Goal: Communication & Community: Answer question/provide support

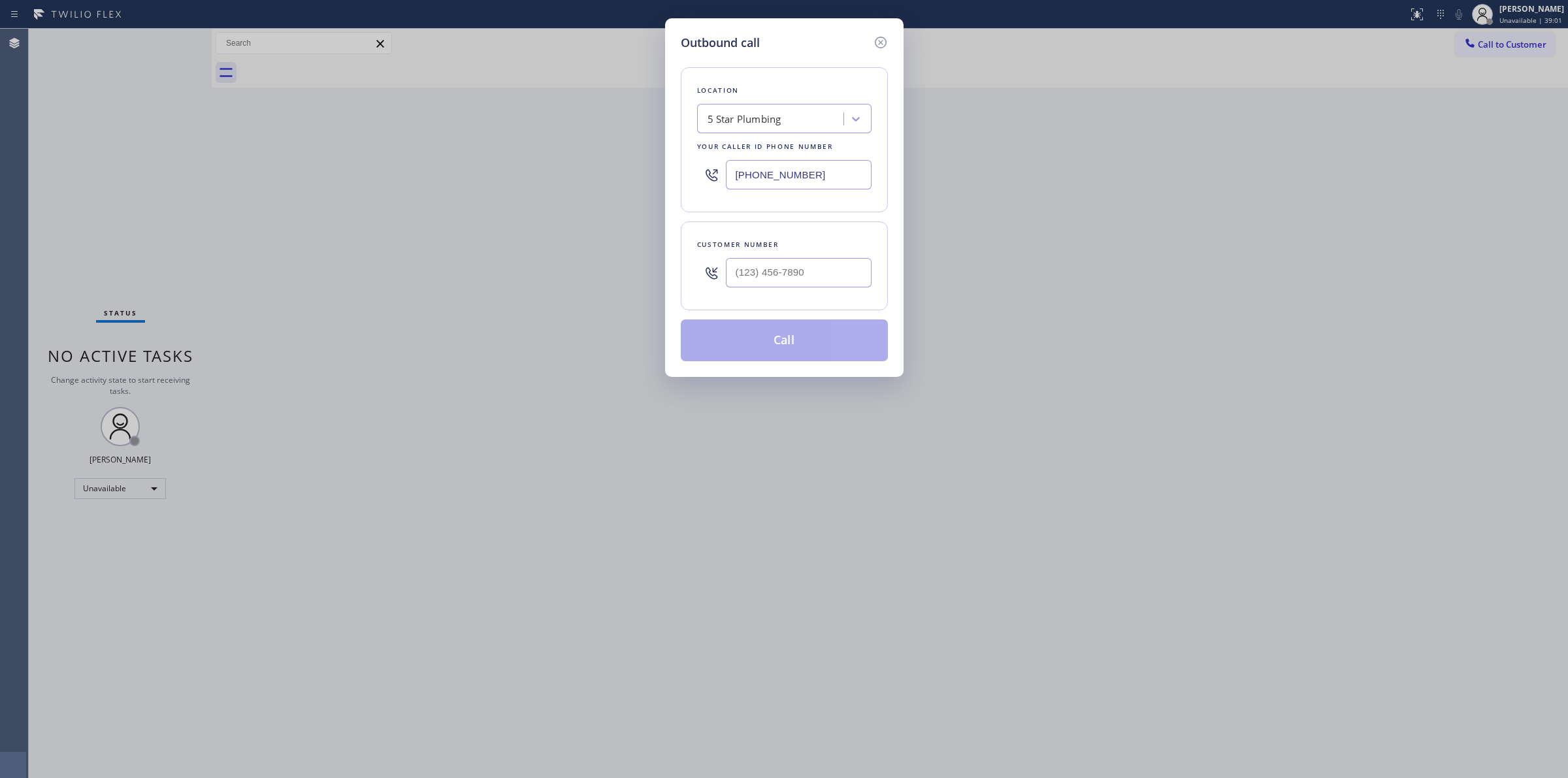
drag, startPoint x: 836, startPoint y: 175, endPoint x: 478, endPoint y: 162, distance: 358.2
click at [565, 175] on div "Outbound call Location 5 Star Plumbing Your caller id phone number [PHONE_NUMBE…" at bounding box center [784, 389] width 1568 height 778
type input "[PHONE_NUMBER]"
drag, startPoint x: 805, startPoint y: 273, endPoint x: 798, endPoint y: 273, distance: 7.0
click at [801, 273] on input "(___) ___-____" at bounding box center [799, 273] width 145 height 29
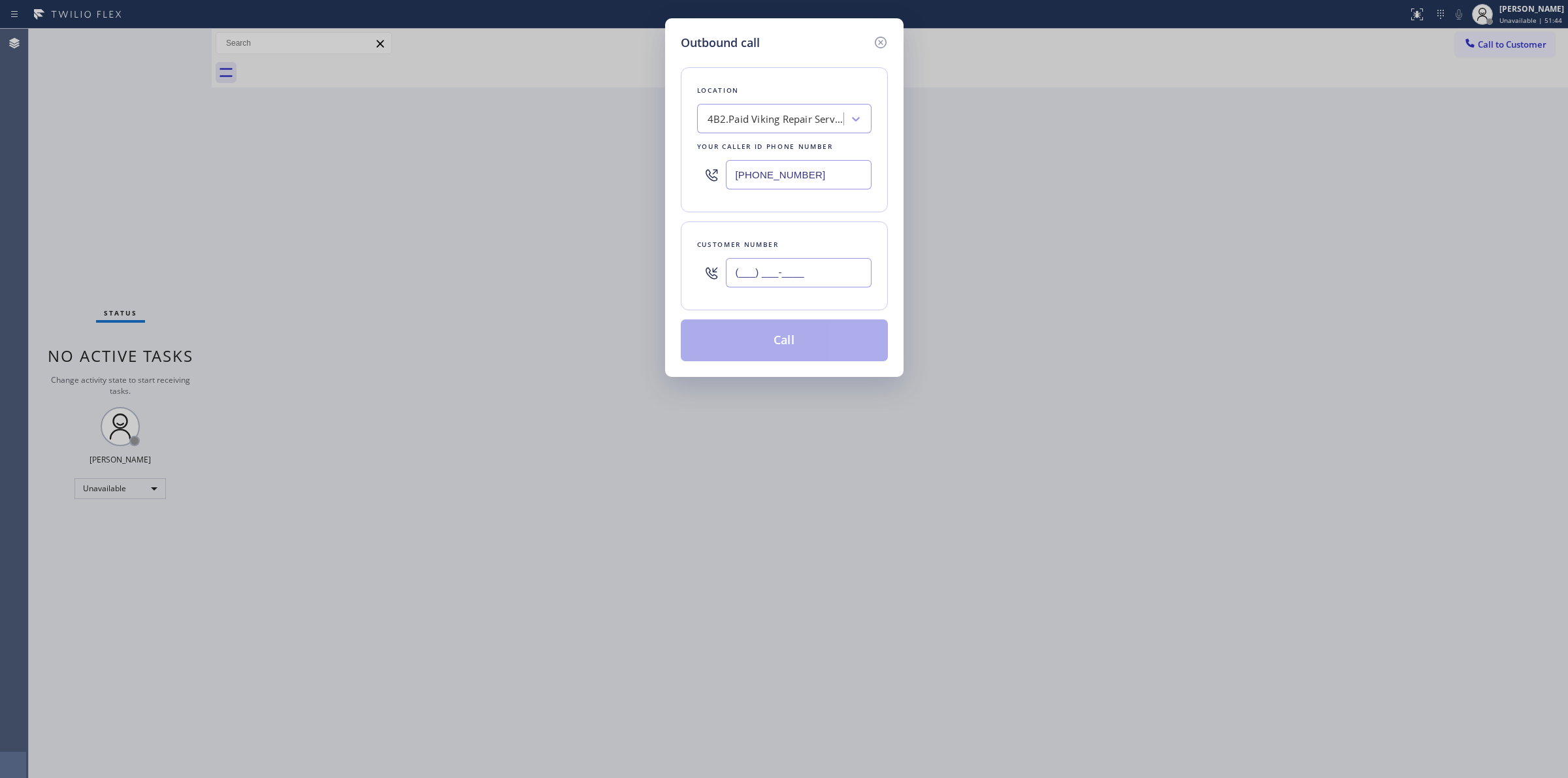
paste input "323) 494-8729"
type input "[PHONE_NUMBER]"
drag, startPoint x: 821, startPoint y: 172, endPoint x: 680, endPoint y: 172, distance: 141.0
click at [715, 172] on div "[PHONE_NUMBER]" at bounding box center [784, 175] width 175 height 42
paste input "5) 731-4952"
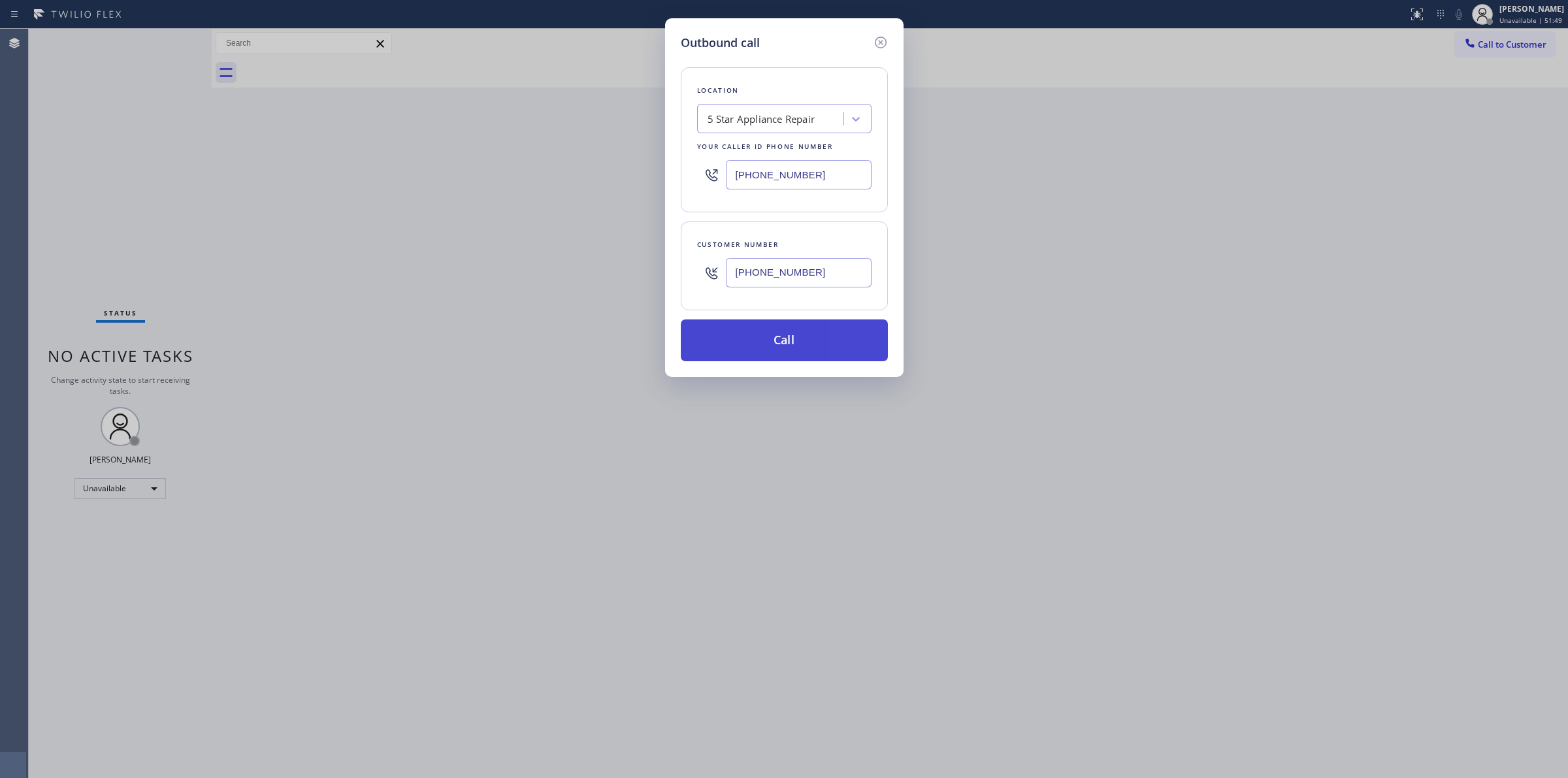
type input "[PHONE_NUMBER]"
click at [791, 344] on button "Call" at bounding box center [784, 340] width 207 height 42
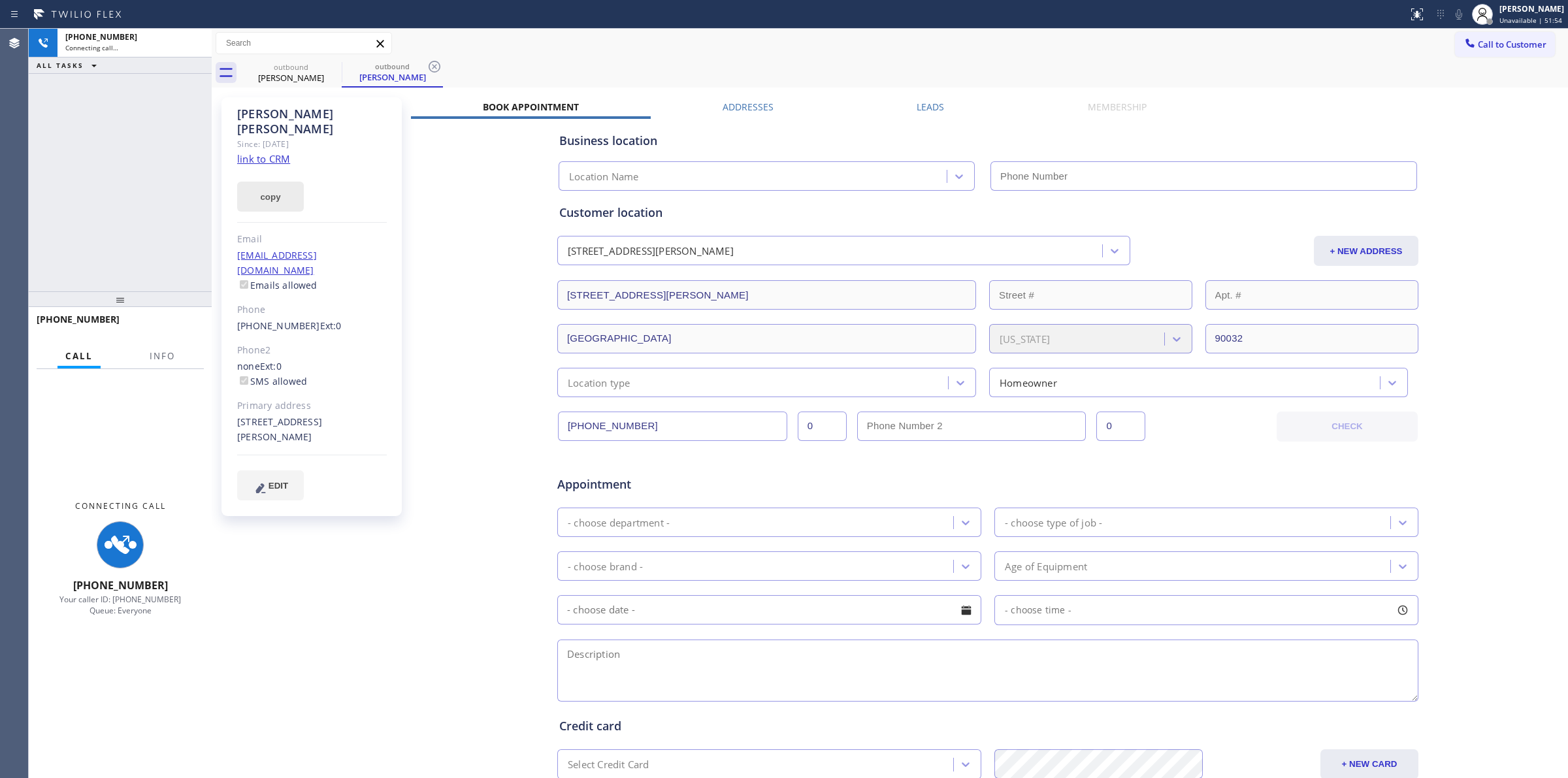
type input "[PHONE_NUMBER]"
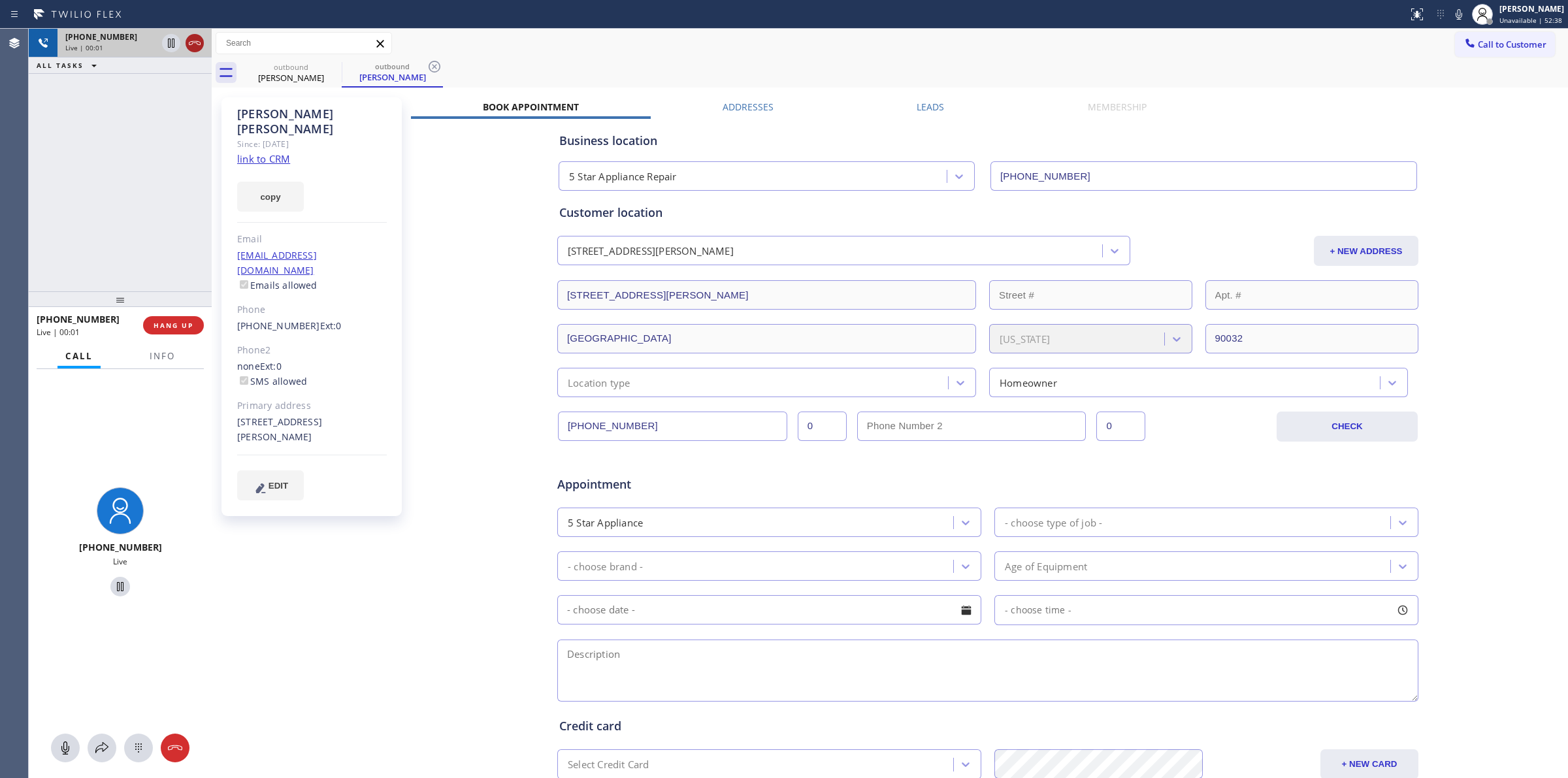
click at [197, 41] on icon at bounding box center [195, 43] width 12 height 4
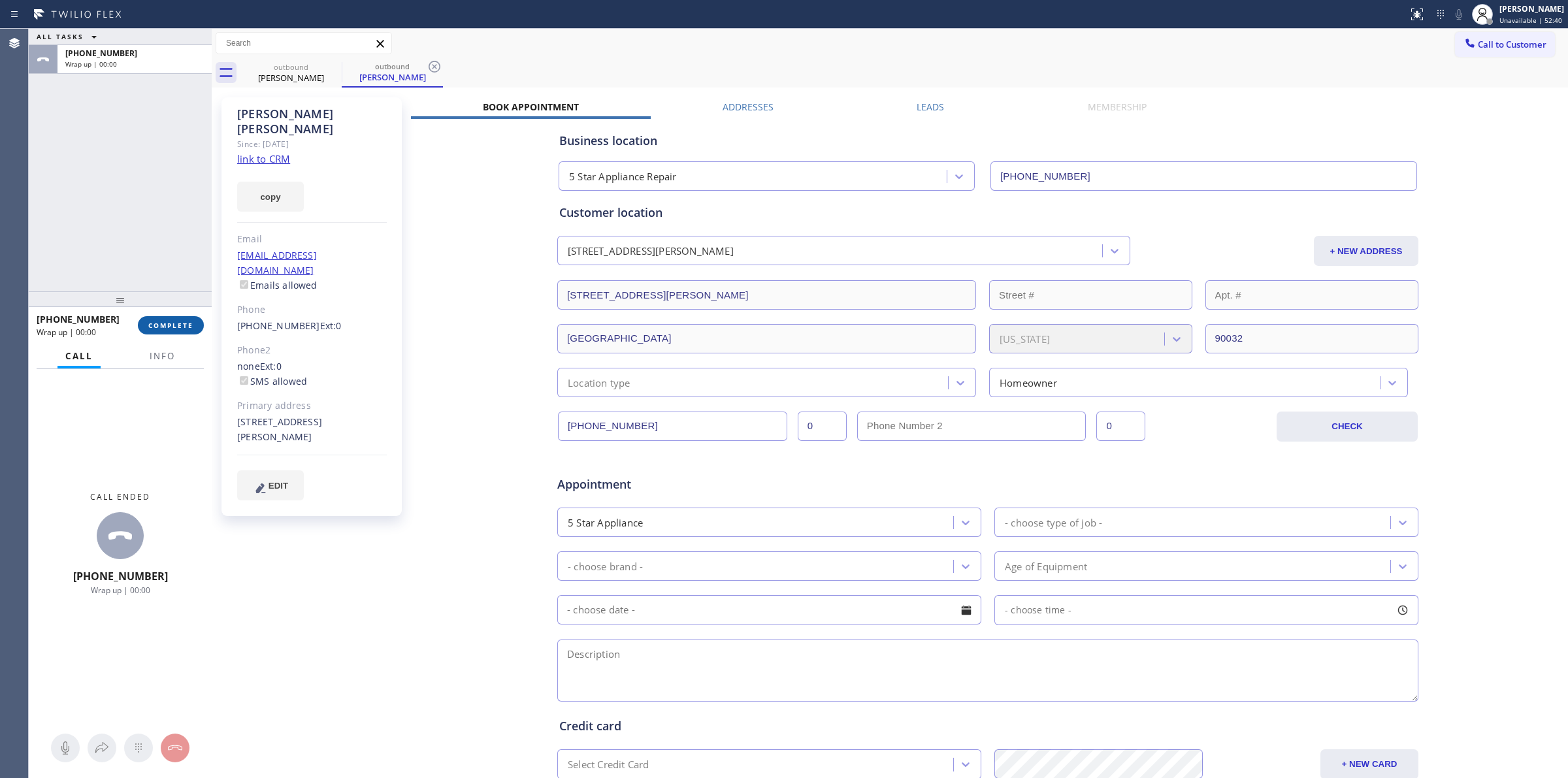
click at [181, 322] on span "COMPLETE" at bounding box center [170, 325] width 45 height 9
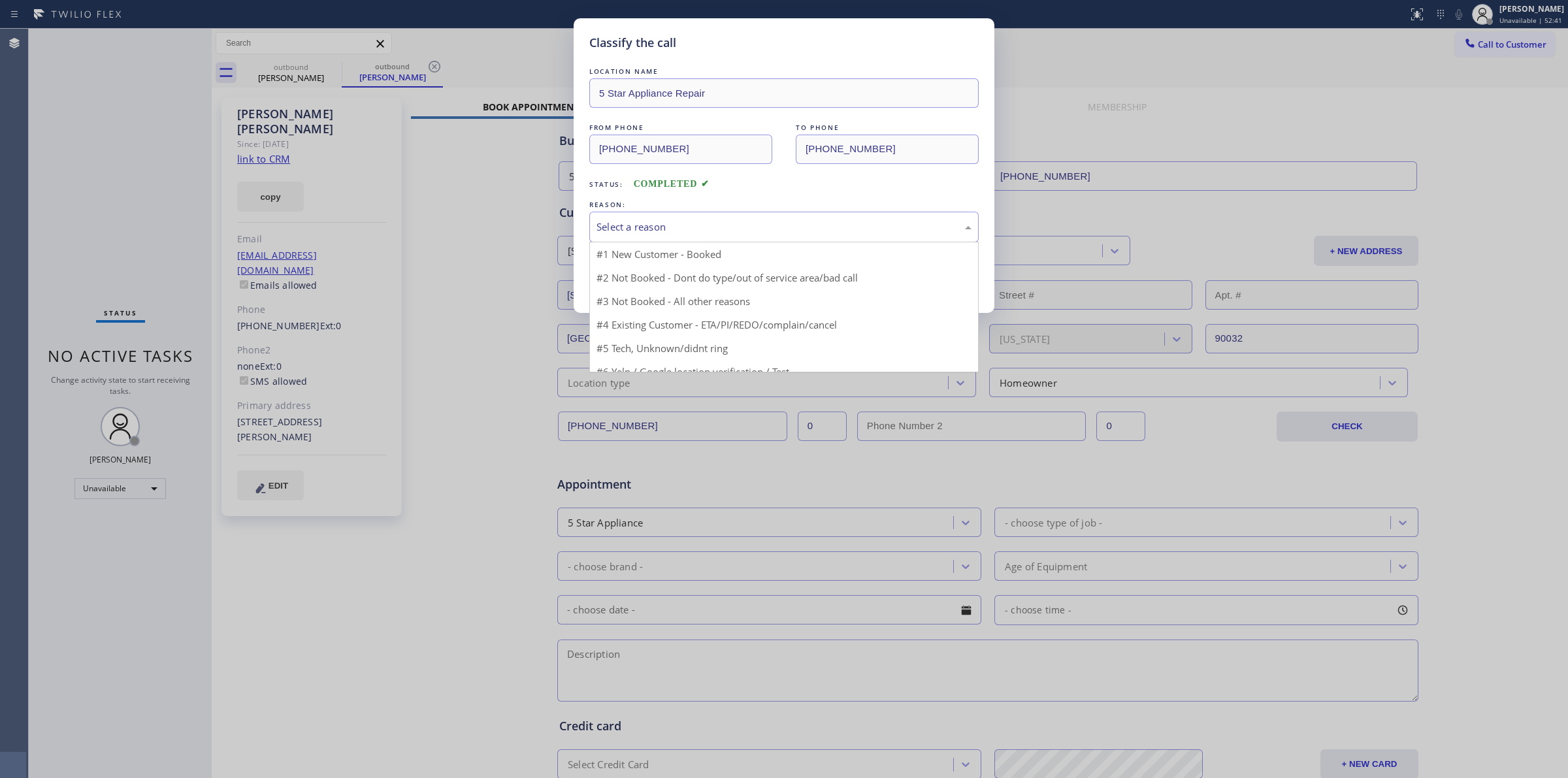
click at [713, 214] on div "Select a reason" at bounding box center [784, 227] width 389 height 30
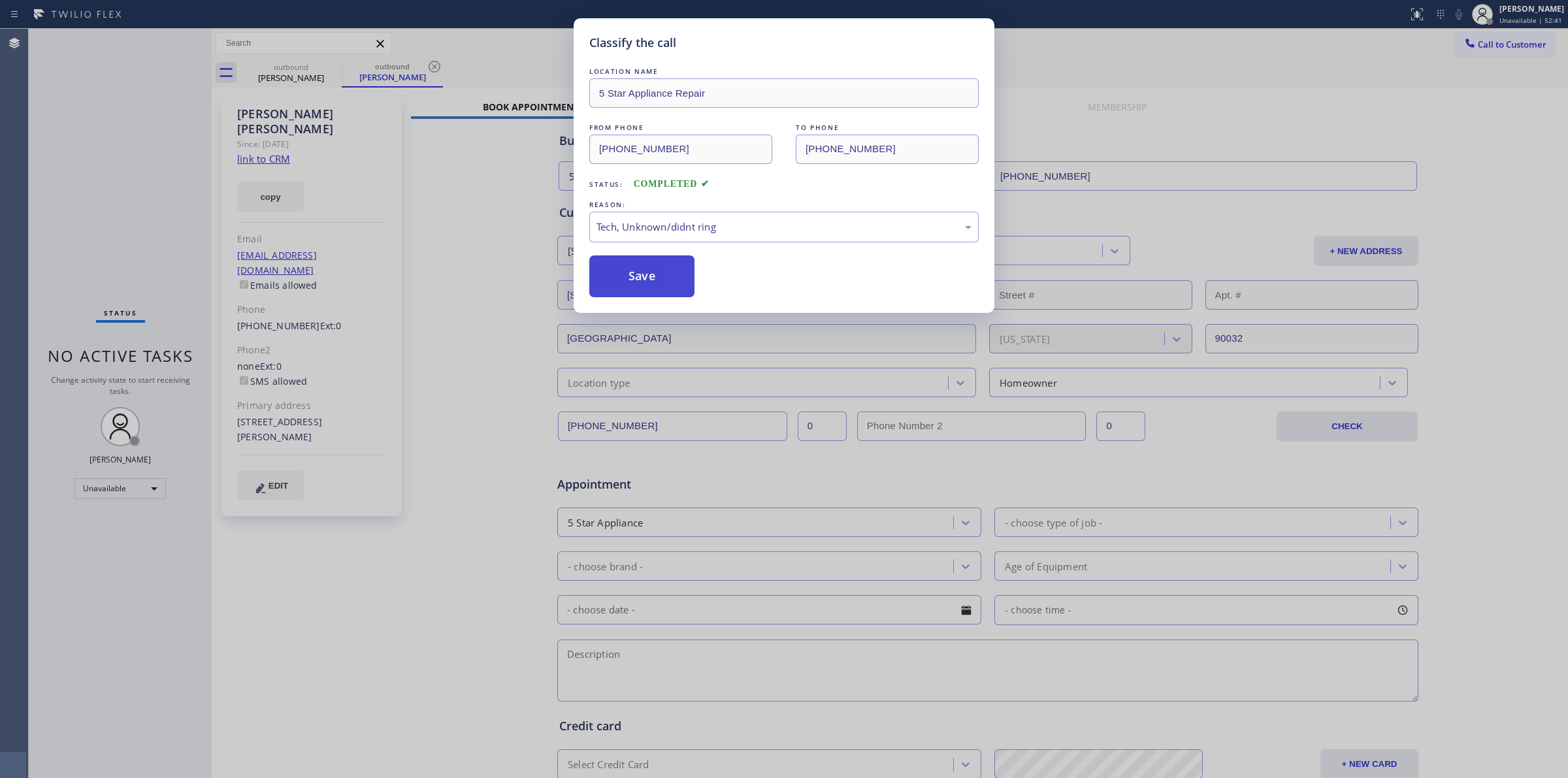
click at [648, 282] on button "Save" at bounding box center [642, 276] width 105 height 42
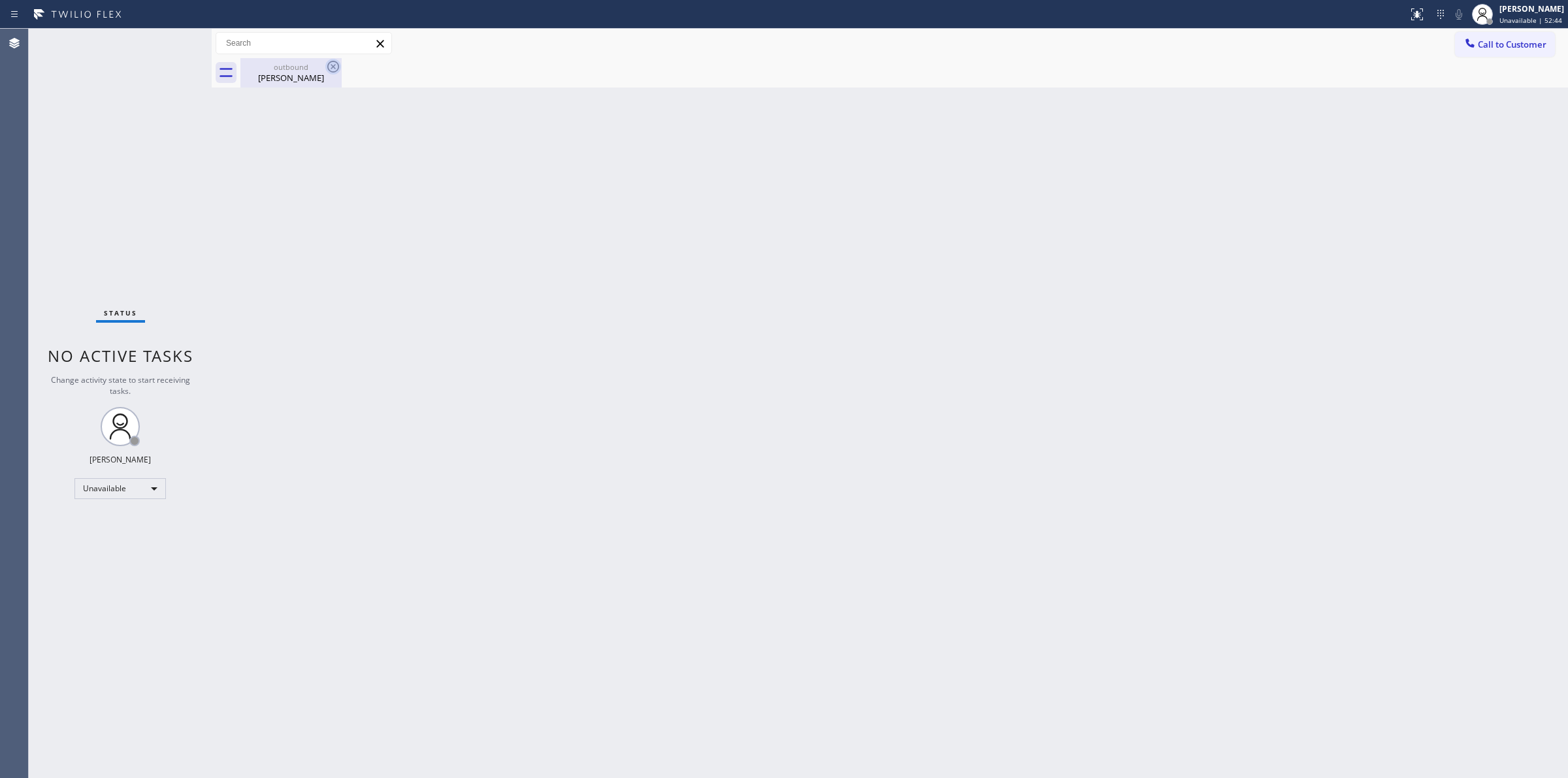
click at [330, 66] on icon at bounding box center [333, 67] width 16 height 16
click at [334, 69] on icon at bounding box center [333, 67] width 16 height 16
click at [311, 74] on div "[PERSON_NAME]" at bounding box center [291, 78] width 98 height 12
click at [1499, 39] on span "Call to Customer" at bounding box center [1512, 44] width 69 height 12
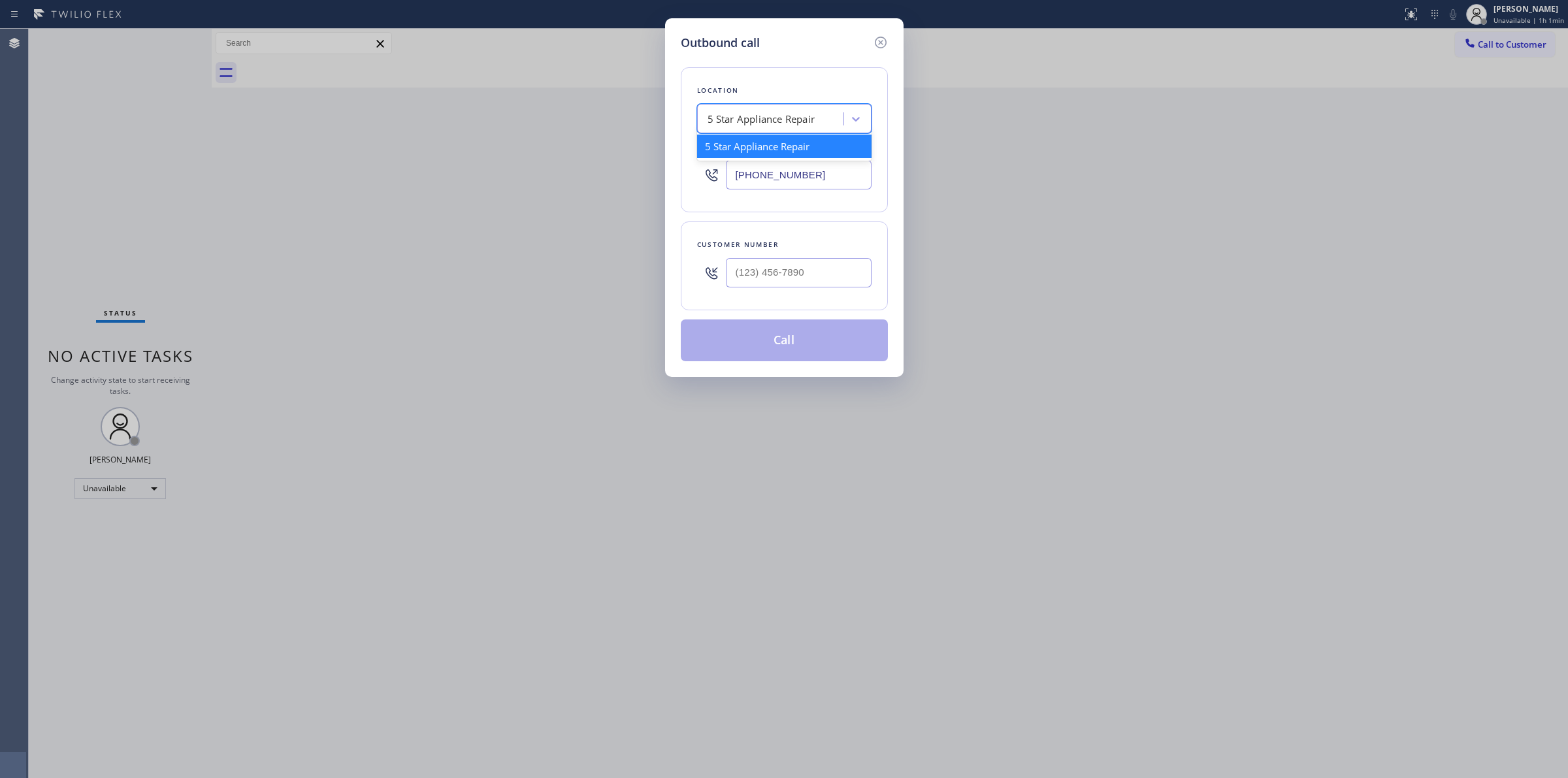
paste input "Torrance Appliance Repair"
type input "Torrance Appliance Repair"
click at [759, 148] on div "Torrance Appliance Repair" at bounding box center [784, 146] width 175 height 24
type input "[PHONE_NUMBER]"
click at [820, 173] on input "[PHONE_NUMBER]" at bounding box center [799, 175] width 145 height 29
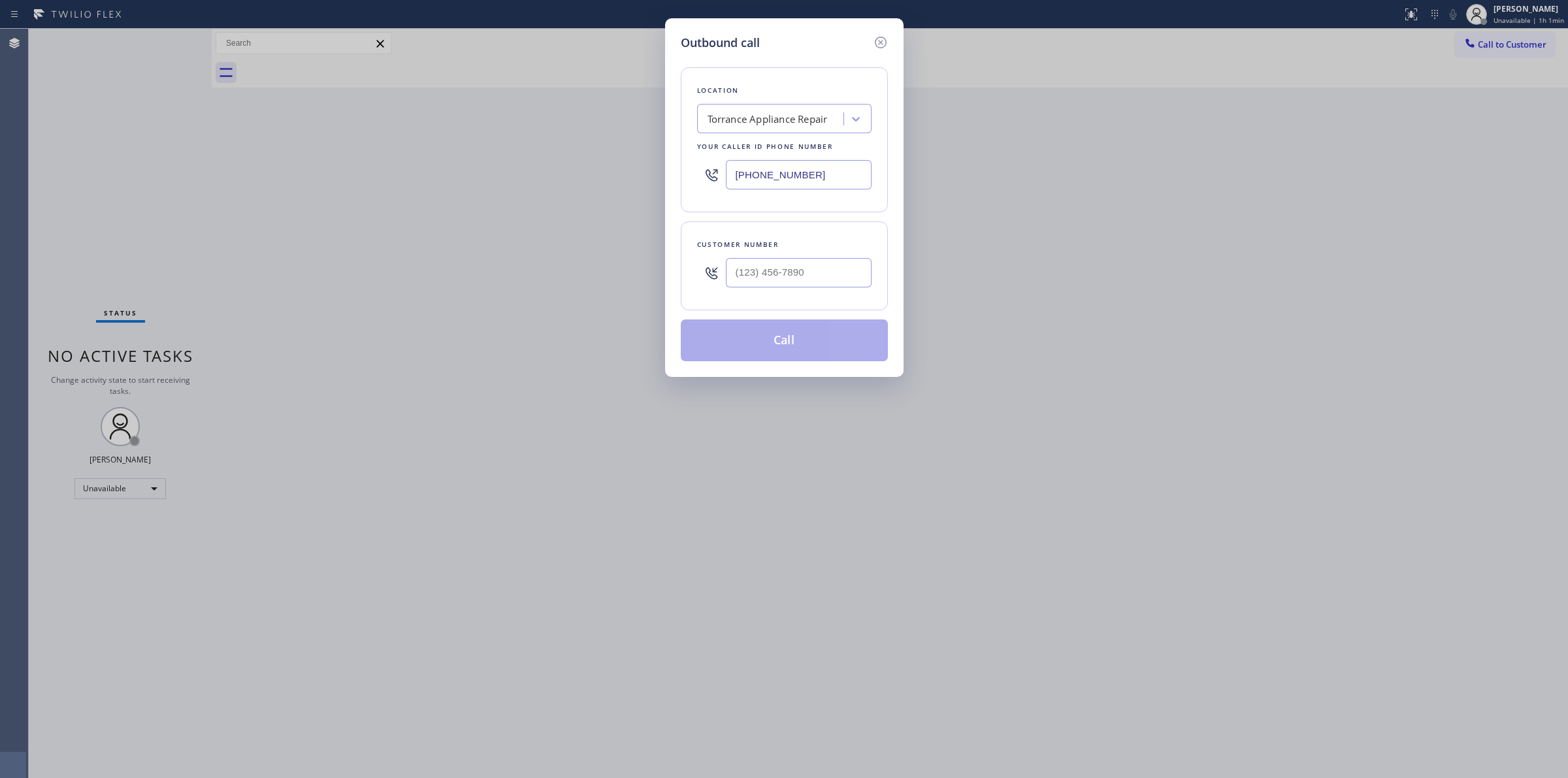
click at [820, 173] on input "[PHONE_NUMBER]" at bounding box center [799, 175] width 145 height 29
click at [804, 274] on input "(___) ___-____" at bounding box center [799, 273] width 145 height 29
paste input "909) 634-0987"
type input "[PHONE_NUMBER]"
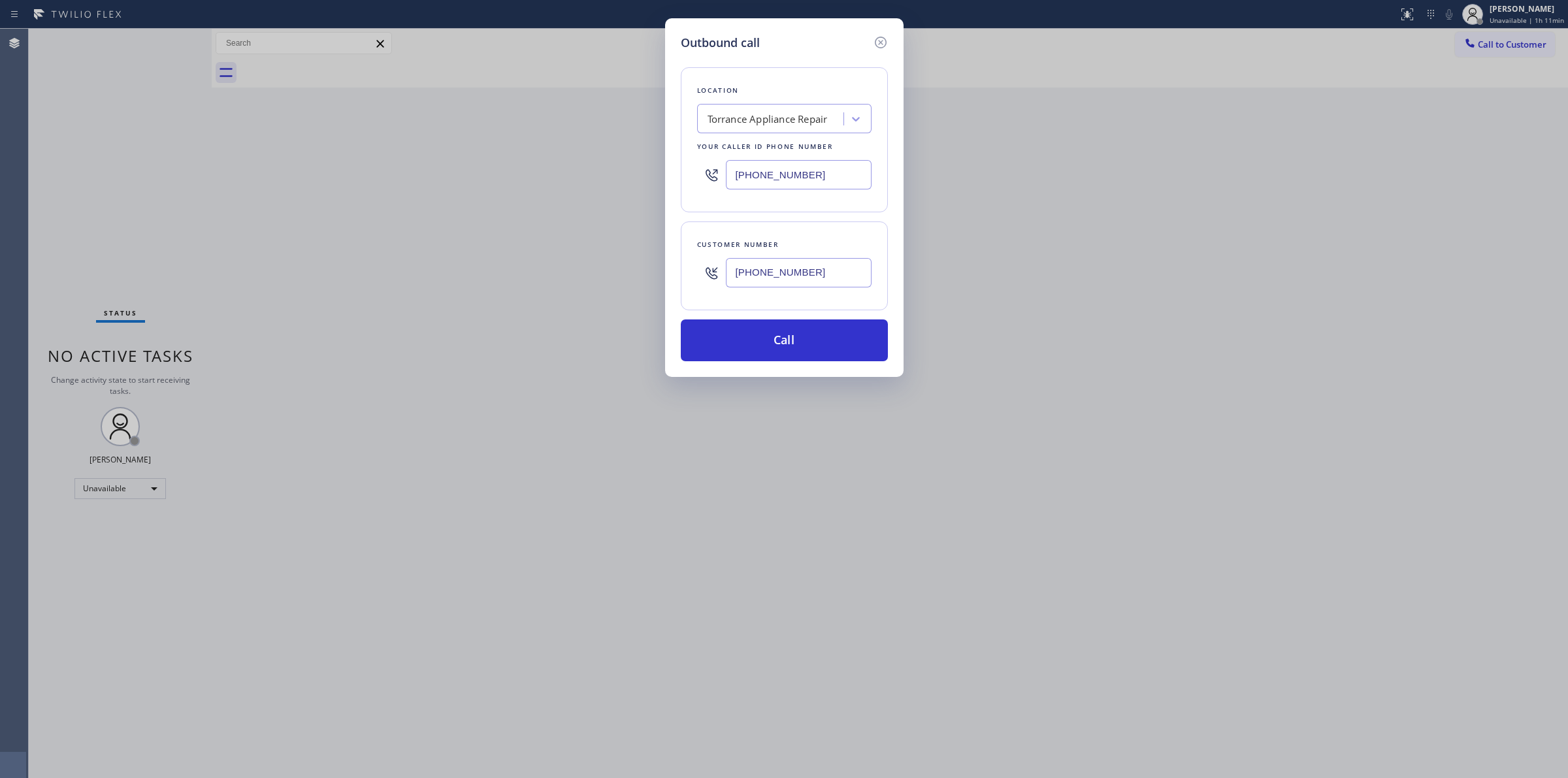
click at [779, 109] on div "Torrance Appliance Repair" at bounding box center [772, 119] width 143 height 23
paste input "E Appliance and HVAC Repair Services"
type input "E Appliance and HVAC Repair Services"
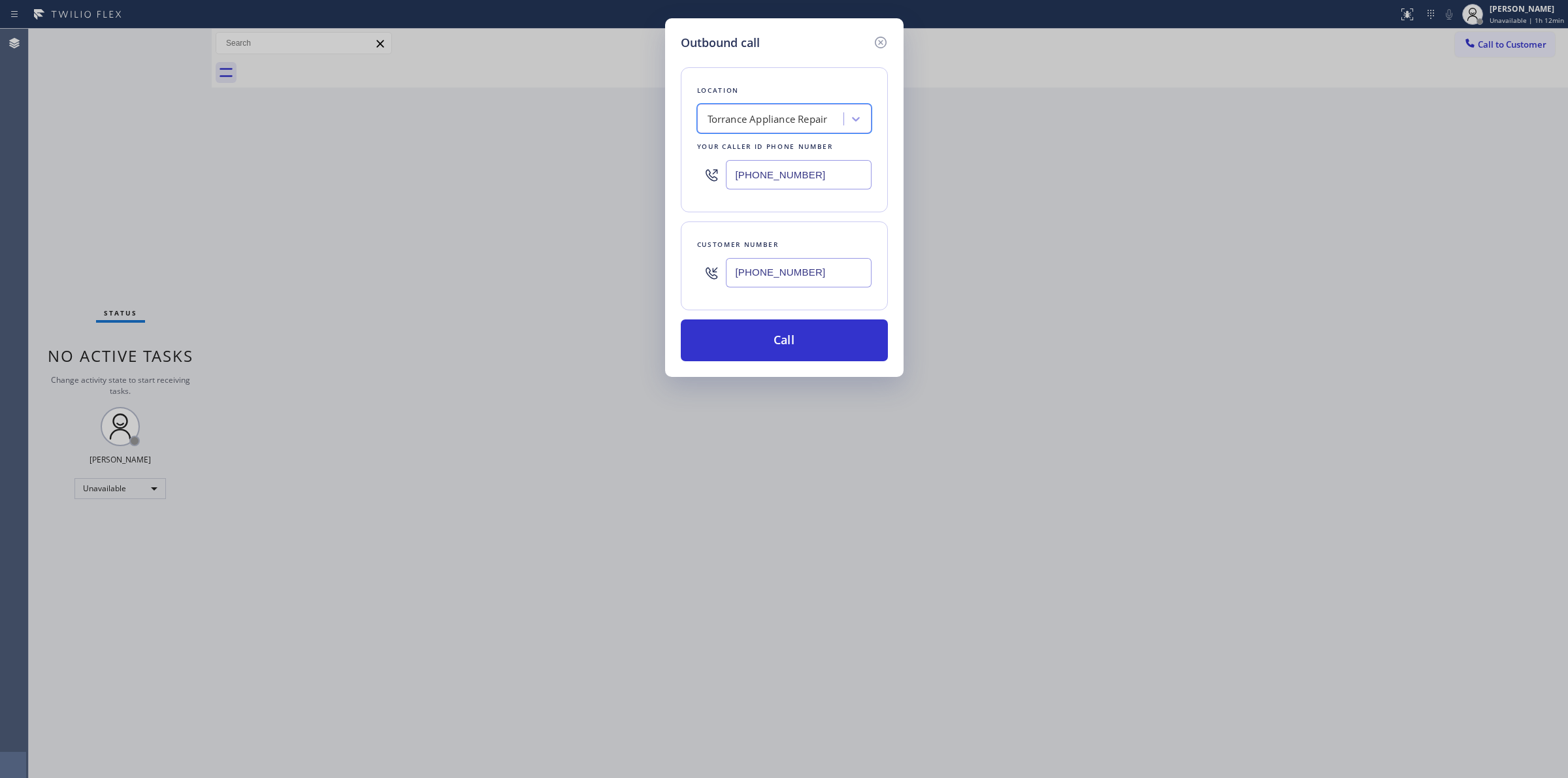
click at [611, 272] on div "Outbound call Location option Torrance Appliance Repair, selected. 1 result ava…" at bounding box center [784, 389] width 1568 height 778
paste input "text"
type input "[PHONE_NUMBER]"
drag, startPoint x: 850, startPoint y: 181, endPoint x: 715, endPoint y: 175, distance: 135.1
click at [715, 175] on div "[PHONE_NUMBER]" at bounding box center [784, 175] width 175 height 42
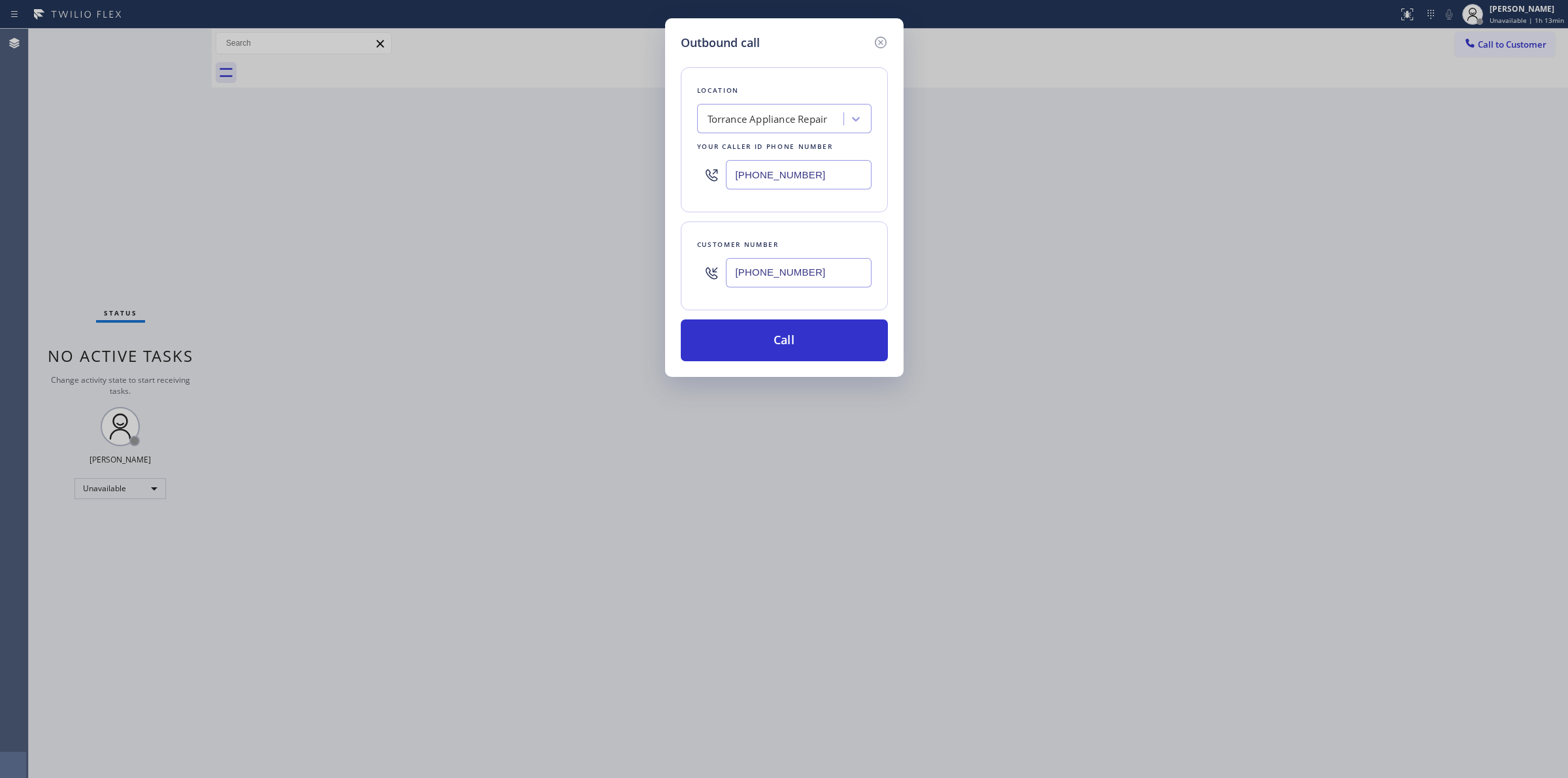
paste input "877) 800-0094"
click at [853, 119] on icon at bounding box center [855, 119] width 8 height 5
click at [814, 172] on input "[PHONE_NUMBER]" at bounding box center [799, 175] width 145 height 29
click at [798, 118] on div "E Appliance Repair and HVAC" at bounding box center [775, 119] width 134 height 15
drag, startPoint x: 835, startPoint y: 184, endPoint x: 677, endPoint y: 171, distance: 158.5
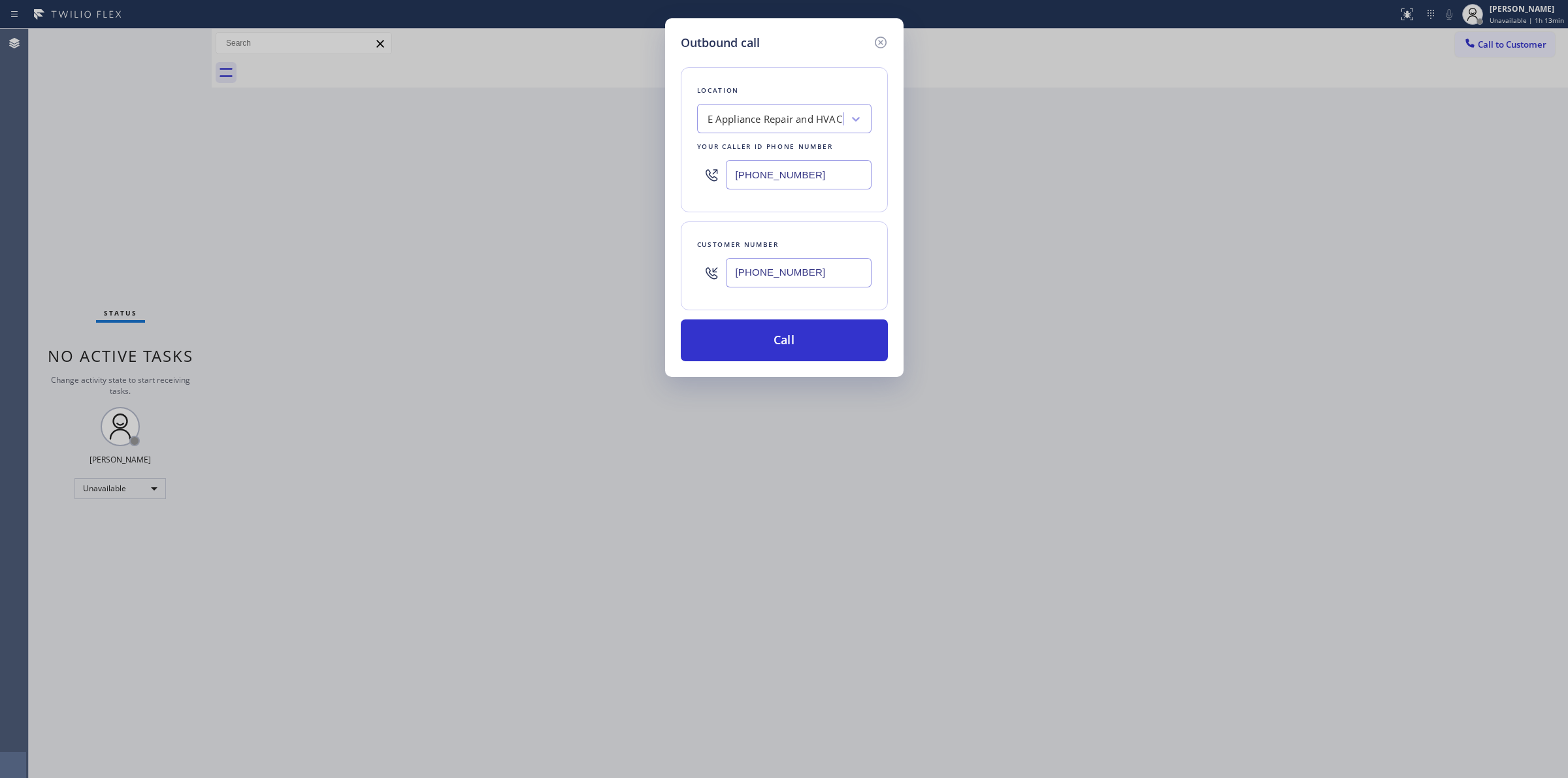
click at [691, 175] on div "Location E Appliance Repair and HVAC Your caller id phone number [PHONE_NUMBER]" at bounding box center [784, 139] width 207 height 145
paste input "text"
type input "[PHONE_NUMBER]"
click at [823, 125] on div "E Appliance Repair and HVAC" at bounding box center [775, 119] width 134 height 15
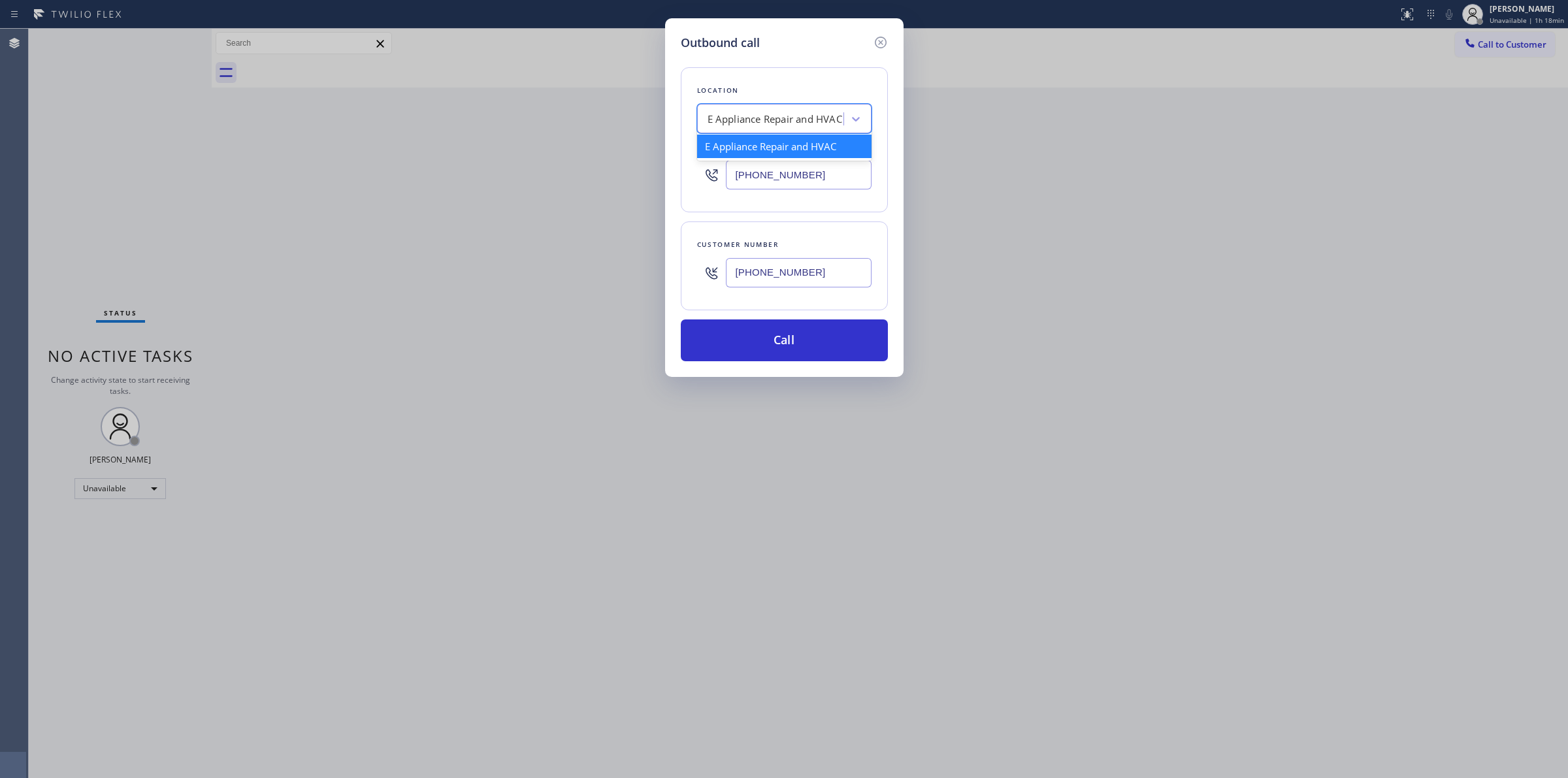
paste input "5 Star Plumbing"
type input "5 Star Plumbing"
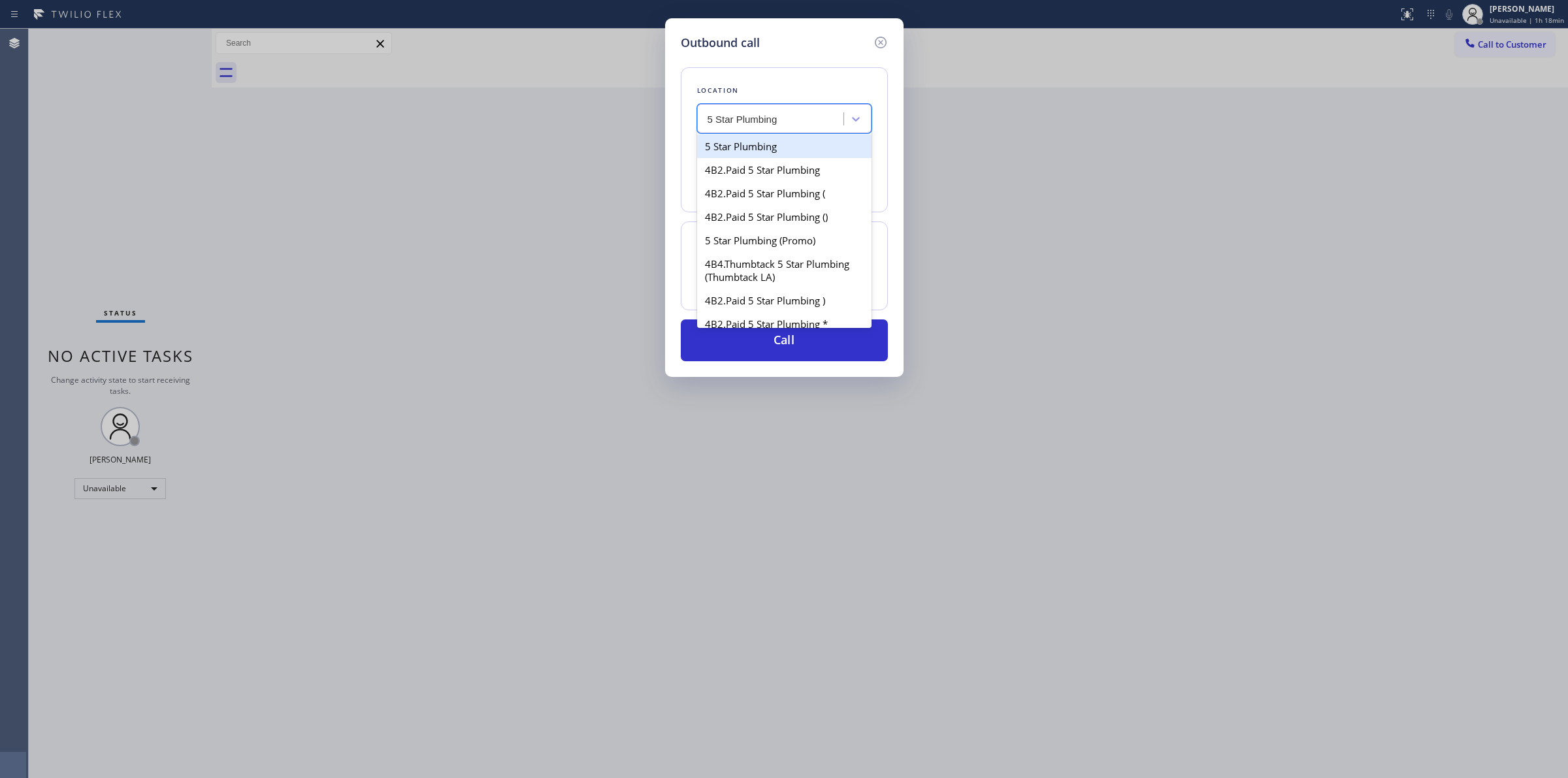
click at [758, 148] on div "5 Star Plumbing" at bounding box center [784, 146] width 175 height 24
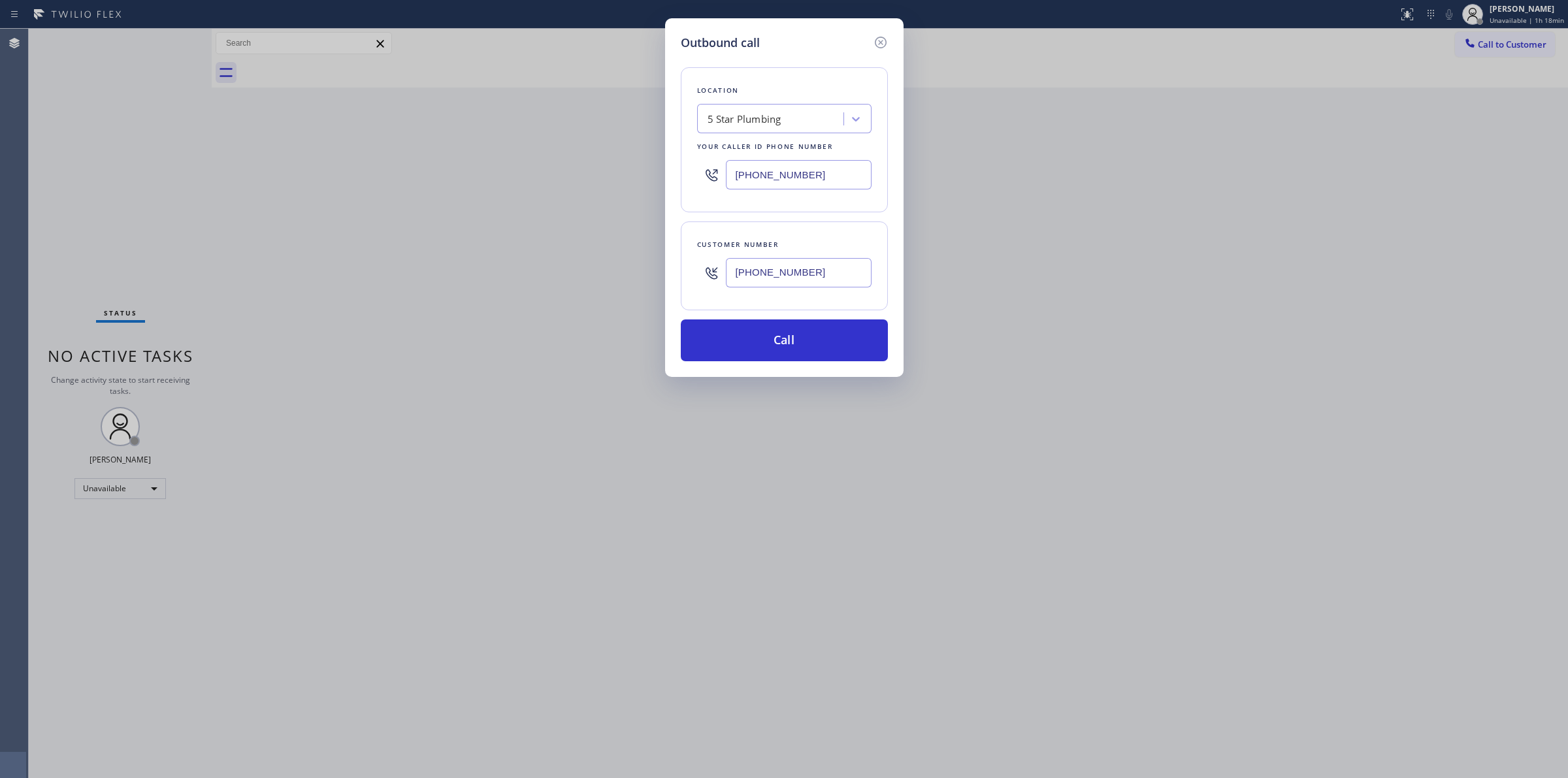
click at [811, 173] on input "[PHONE_NUMBER]" at bounding box center [799, 175] width 145 height 29
click at [822, 282] on input "[PHONE_NUMBER]" at bounding box center [799, 273] width 145 height 29
click at [807, 270] on input "[PHONE_NUMBER]" at bounding box center [799, 273] width 145 height 29
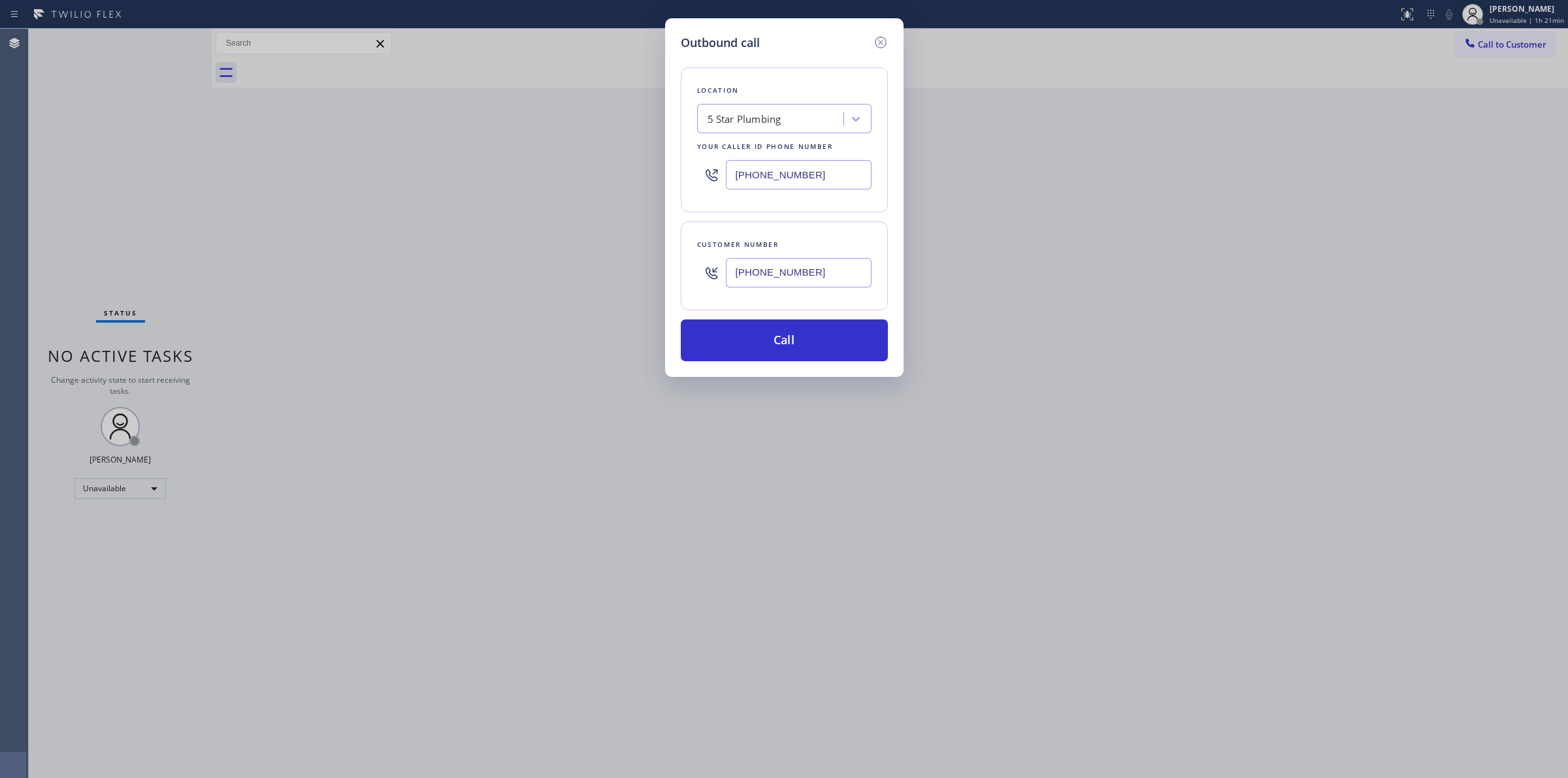
drag, startPoint x: 761, startPoint y: 184, endPoint x: 680, endPoint y: 184, distance: 81.0
click at [684, 184] on div "Location 5 Star Plumbing Your caller id phone number [PHONE_NUMBER]" at bounding box center [784, 139] width 207 height 145
paste input "77) 800-0094"
type input "[PHONE_NUMBER]"
click at [782, 343] on button "Call" at bounding box center [784, 340] width 207 height 42
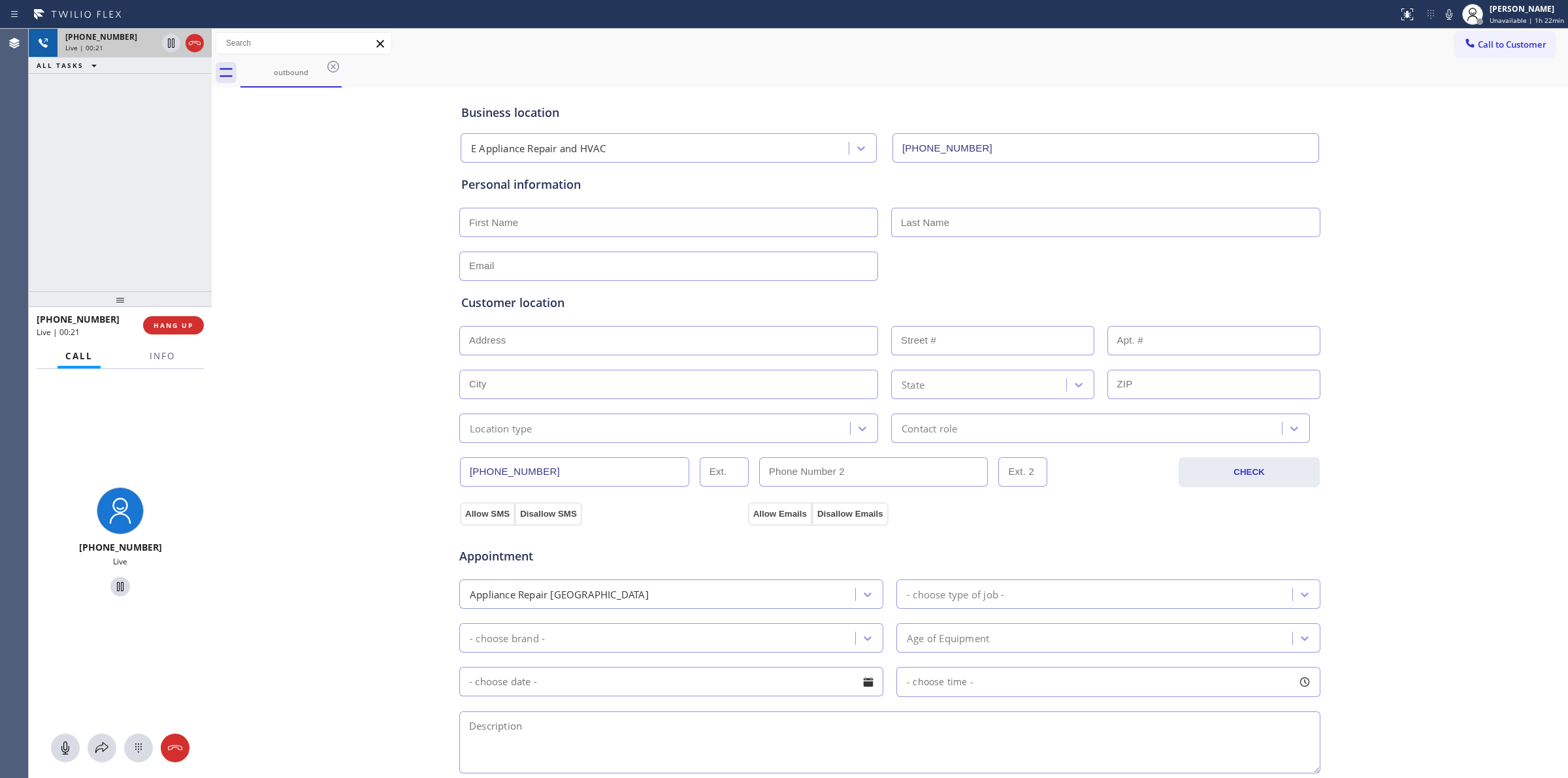
click at [197, 42] on icon at bounding box center [195, 43] width 16 height 16
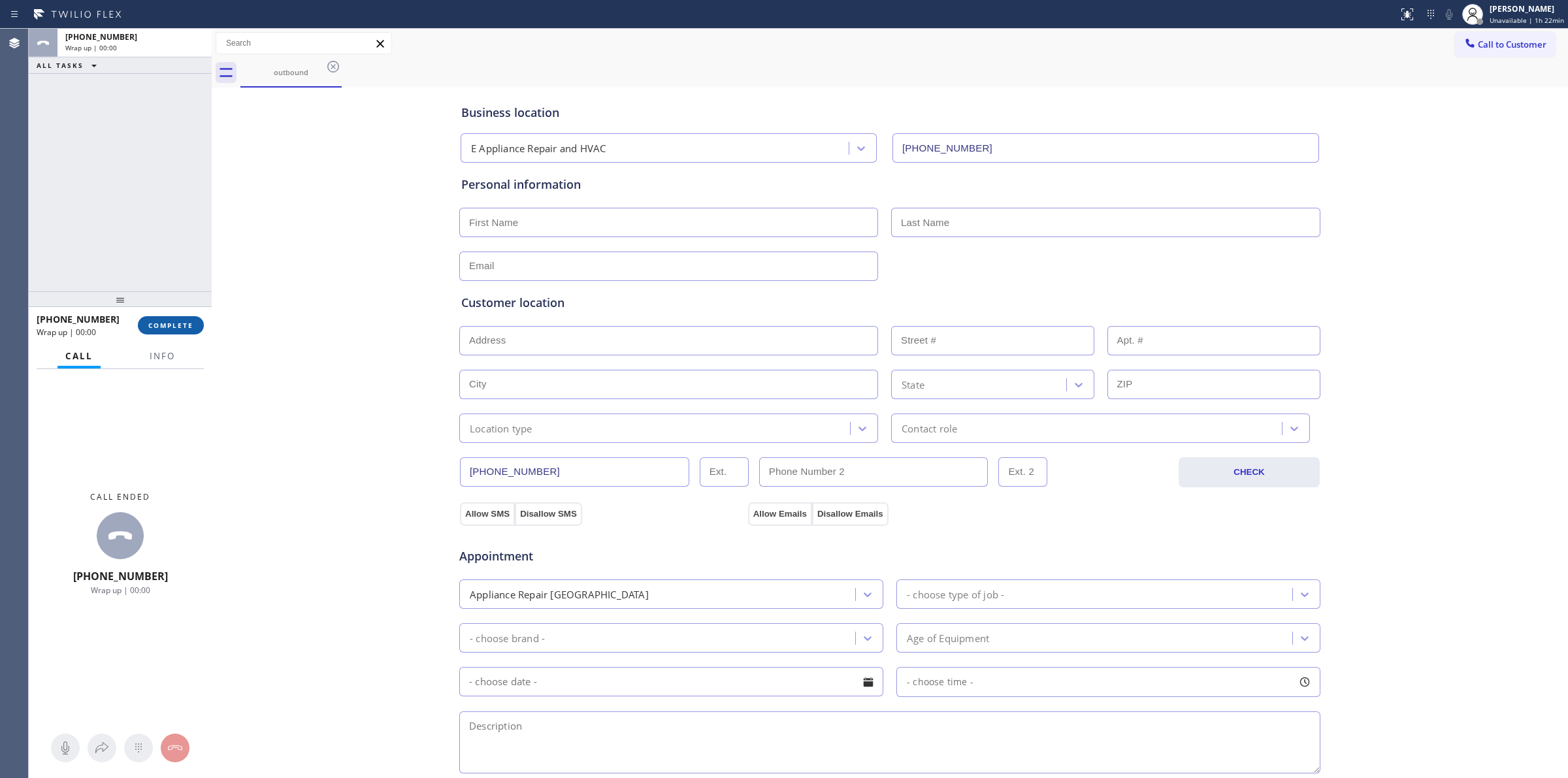
click at [175, 324] on span "COMPLETE" at bounding box center [170, 325] width 45 height 9
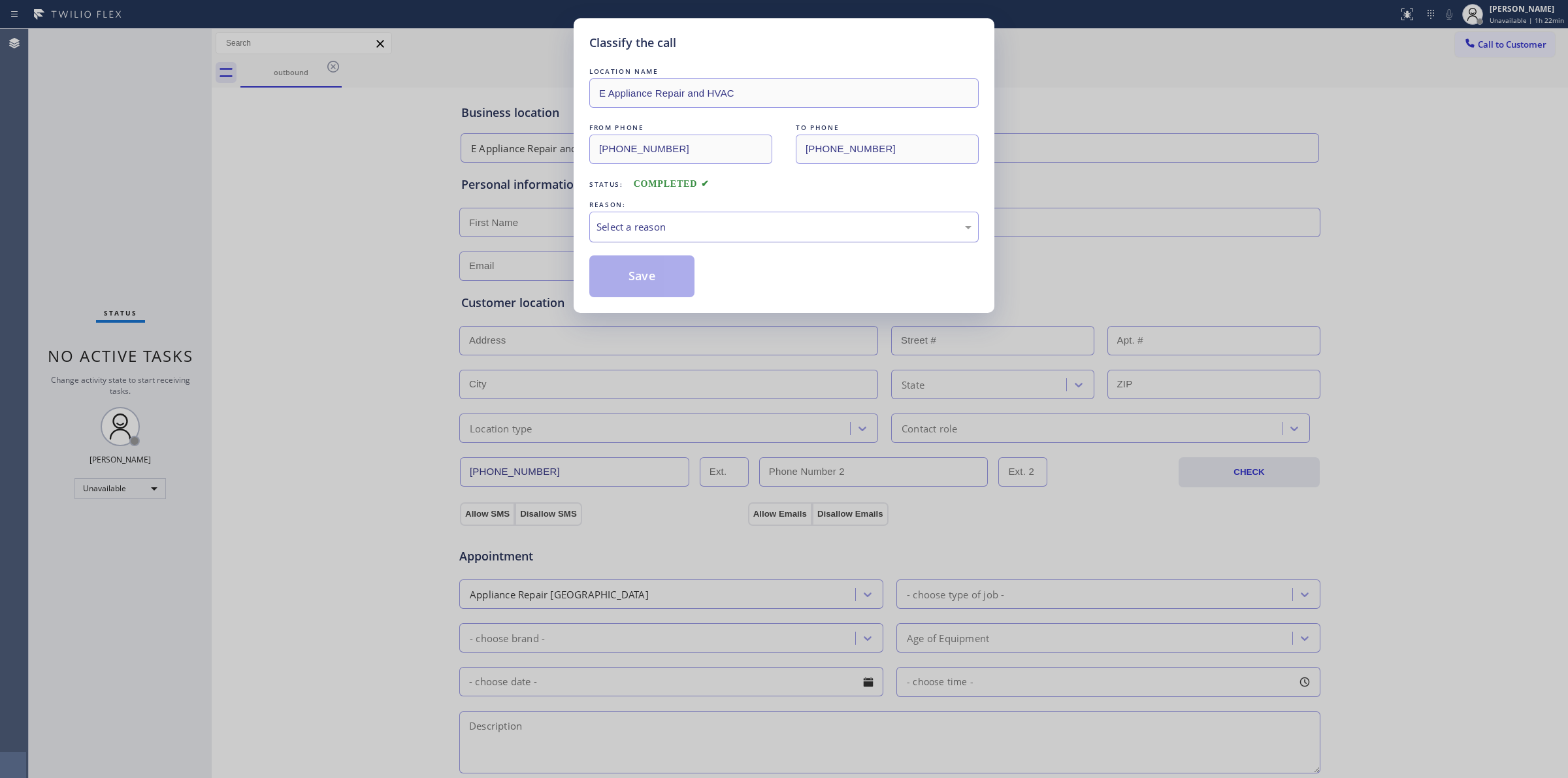
click at [754, 220] on div "Select a reason" at bounding box center [783, 227] width 375 height 15
click at [683, 222] on div "#4 Existing Customer - ETA/PI/REDO/complain/cancel" at bounding box center [783, 227] width 375 height 15
drag, startPoint x: 645, startPoint y: 308, endPoint x: 650, endPoint y: 298, distance: 11.2
click at [645, 306] on div "Classify the call LOCATION NAME E Appliance Repair and HVAC FROM PHONE [PHONE_N…" at bounding box center [783, 165] width 420 height 294
click at [661, 265] on button "Save" at bounding box center [642, 276] width 105 height 42
